Goal: Information Seeking & Learning: Learn about a topic

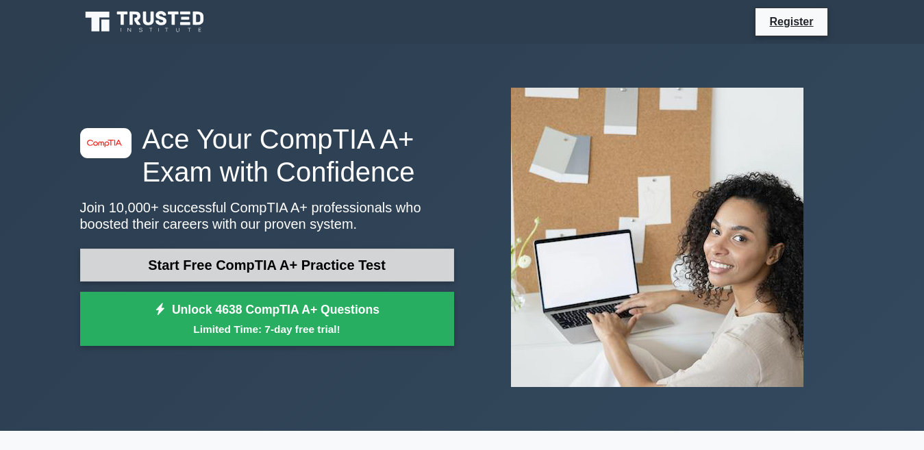
click at [192, 252] on link "Start Free CompTIA A+ Practice Test" at bounding box center [267, 265] width 374 height 33
